Goal: Task Accomplishment & Management: Use online tool/utility

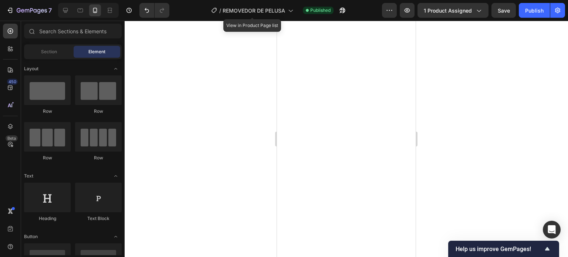
click at [254, 10] on span "REMOVEDOR DE PELUSA" at bounding box center [254, 11] width 62 height 8
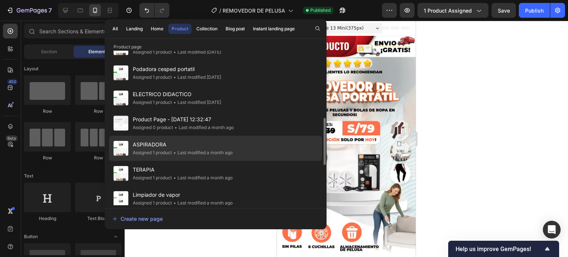
scroll to position [185, 0]
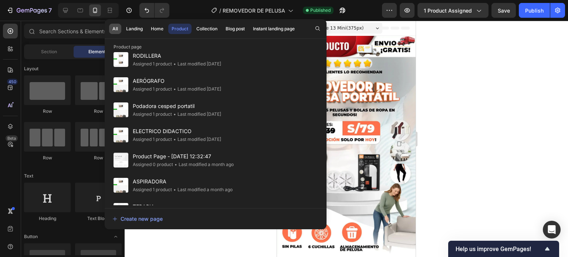
click at [118, 29] on button "All" at bounding box center [115, 29] width 12 height 10
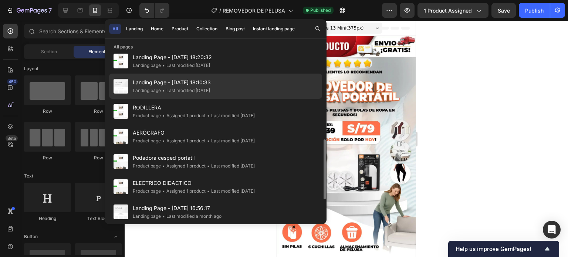
scroll to position [333, 0]
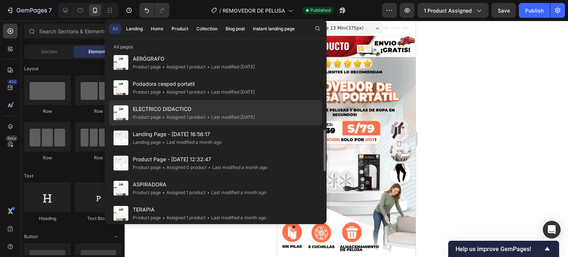
click at [220, 112] on span "ELECTRICO DIDACTICO" at bounding box center [194, 109] width 122 height 9
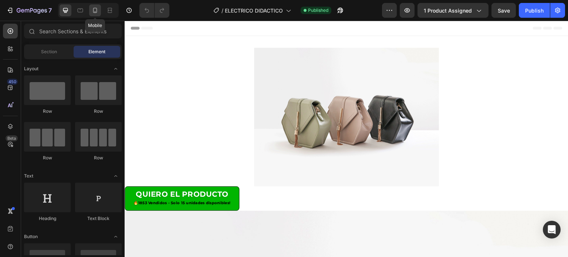
click at [95, 9] on icon at bounding box center [94, 10] width 7 height 7
